Goal: Information Seeking & Learning: Learn about a topic

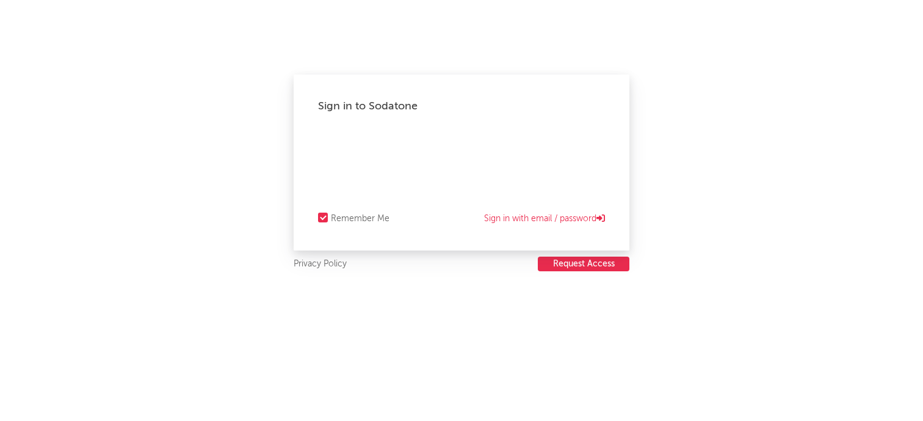
select select "recorded_music"
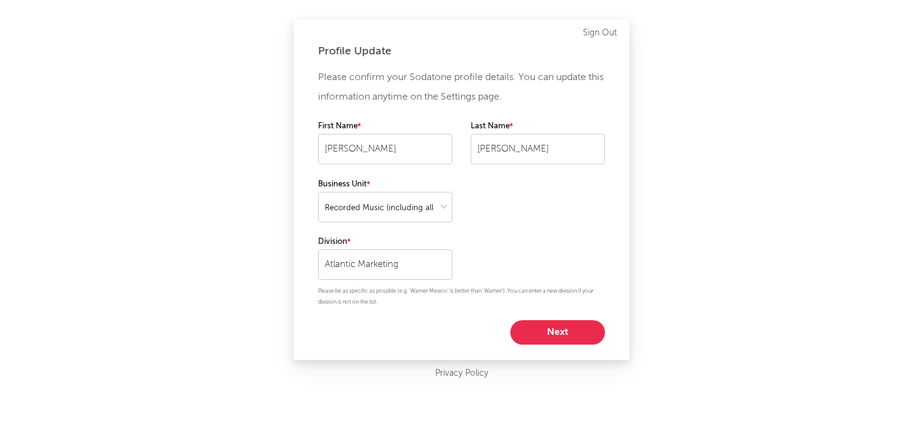
click at [534, 336] on button "Next" at bounding box center [557, 332] width 95 height 24
select select "marketing"
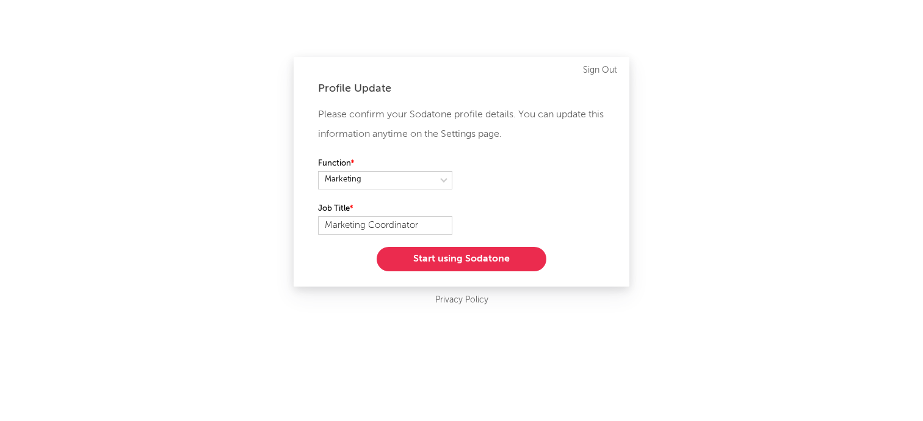
click at [521, 266] on button "Start using Sodatone" at bounding box center [462, 259] width 170 height 24
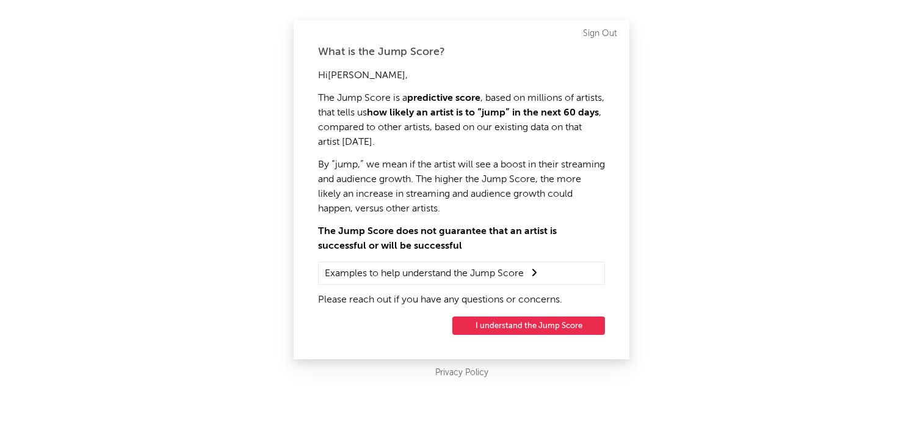
click at [534, 321] on button "I understand the Jump Score" at bounding box center [528, 325] width 153 height 18
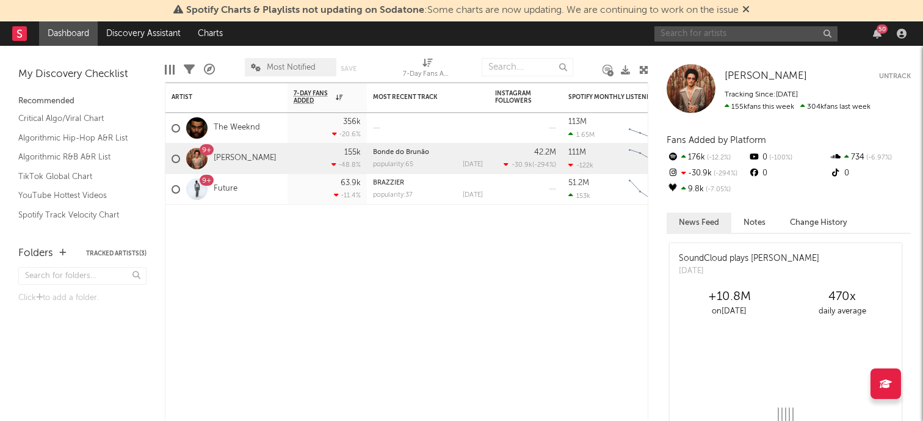
click at [698, 34] on input "text" at bounding box center [745, 33] width 183 height 15
type input "10ta lil"
click at [758, 37] on input "10ta lil" at bounding box center [745, 33] width 183 height 15
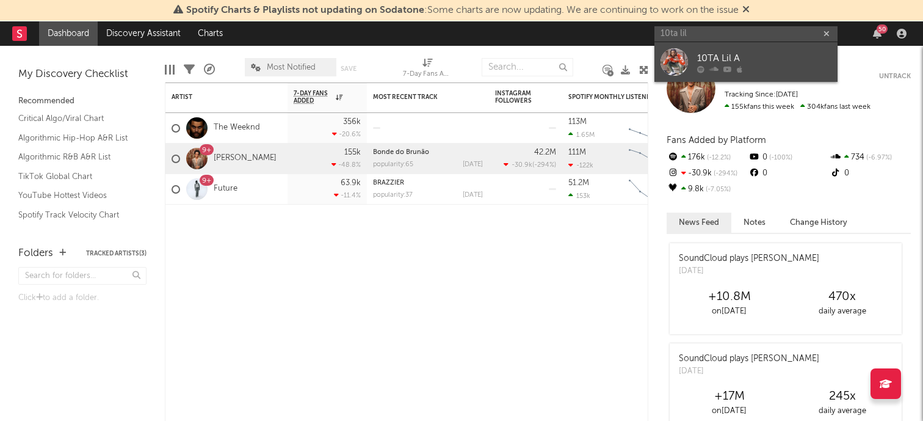
click at [769, 69] on div at bounding box center [764, 68] width 134 height 7
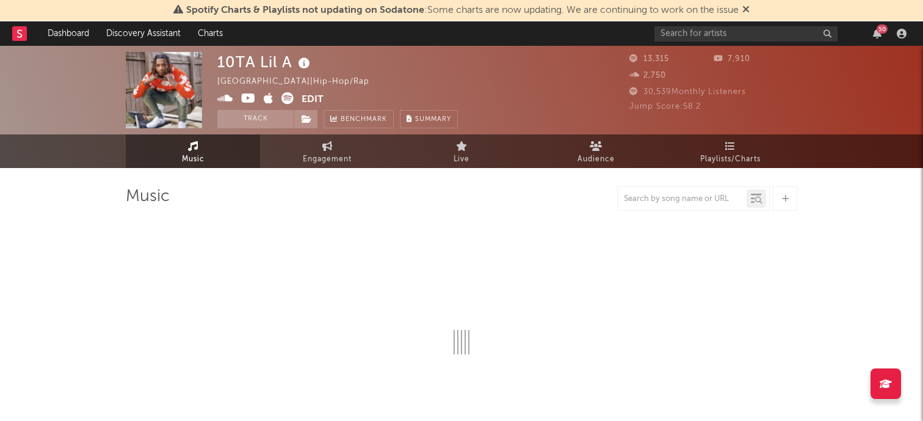
select select "6m"
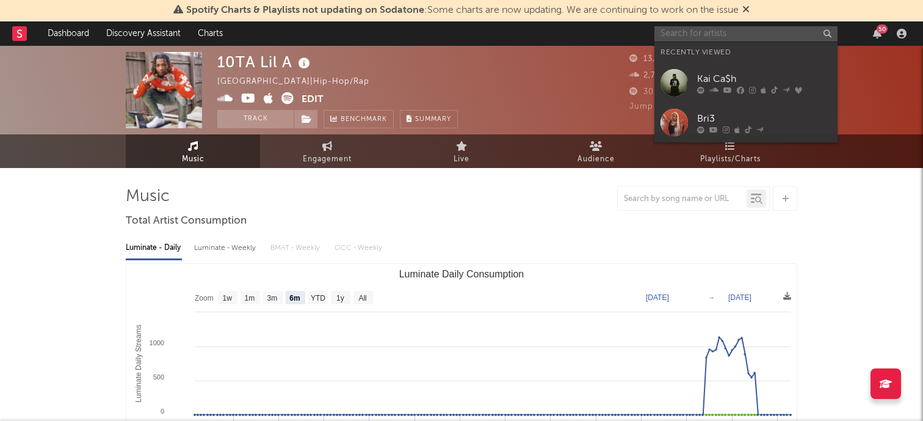
click at [702, 32] on input "text" at bounding box center [745, 33] width 183 height 15
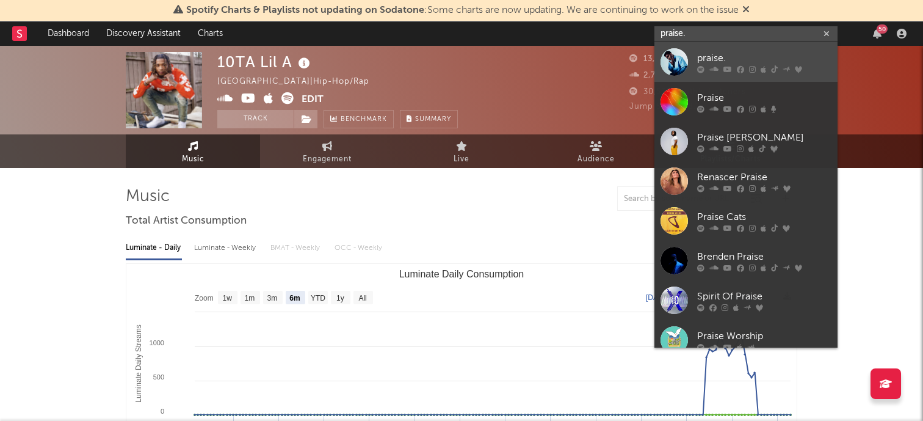
type input "praise."
click at [667, 64] on div at bounding box center [674, 61] width 27 height 27
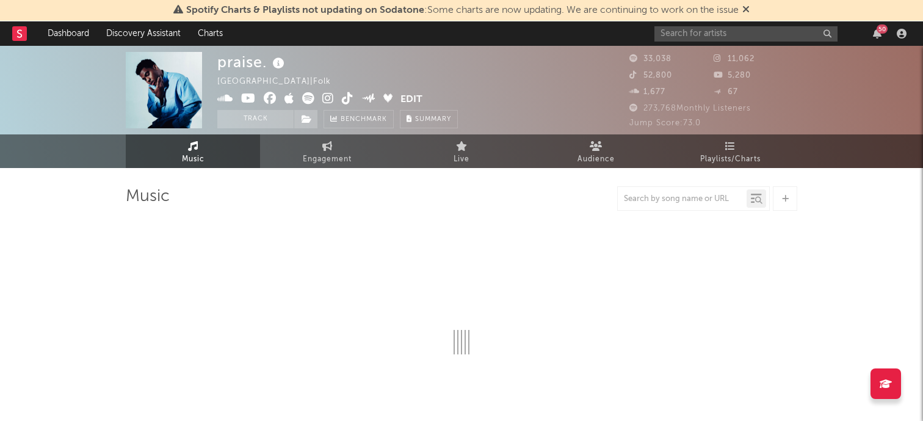
select select "6m"
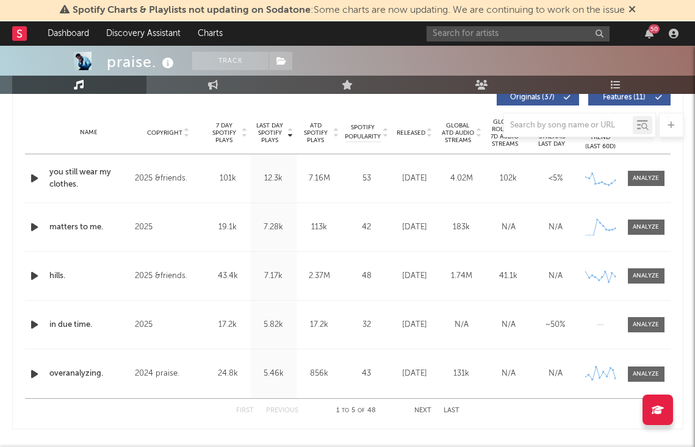
scroll to position [479, 0]
